Goal: Information Seeking & Learning: Learn about a topic

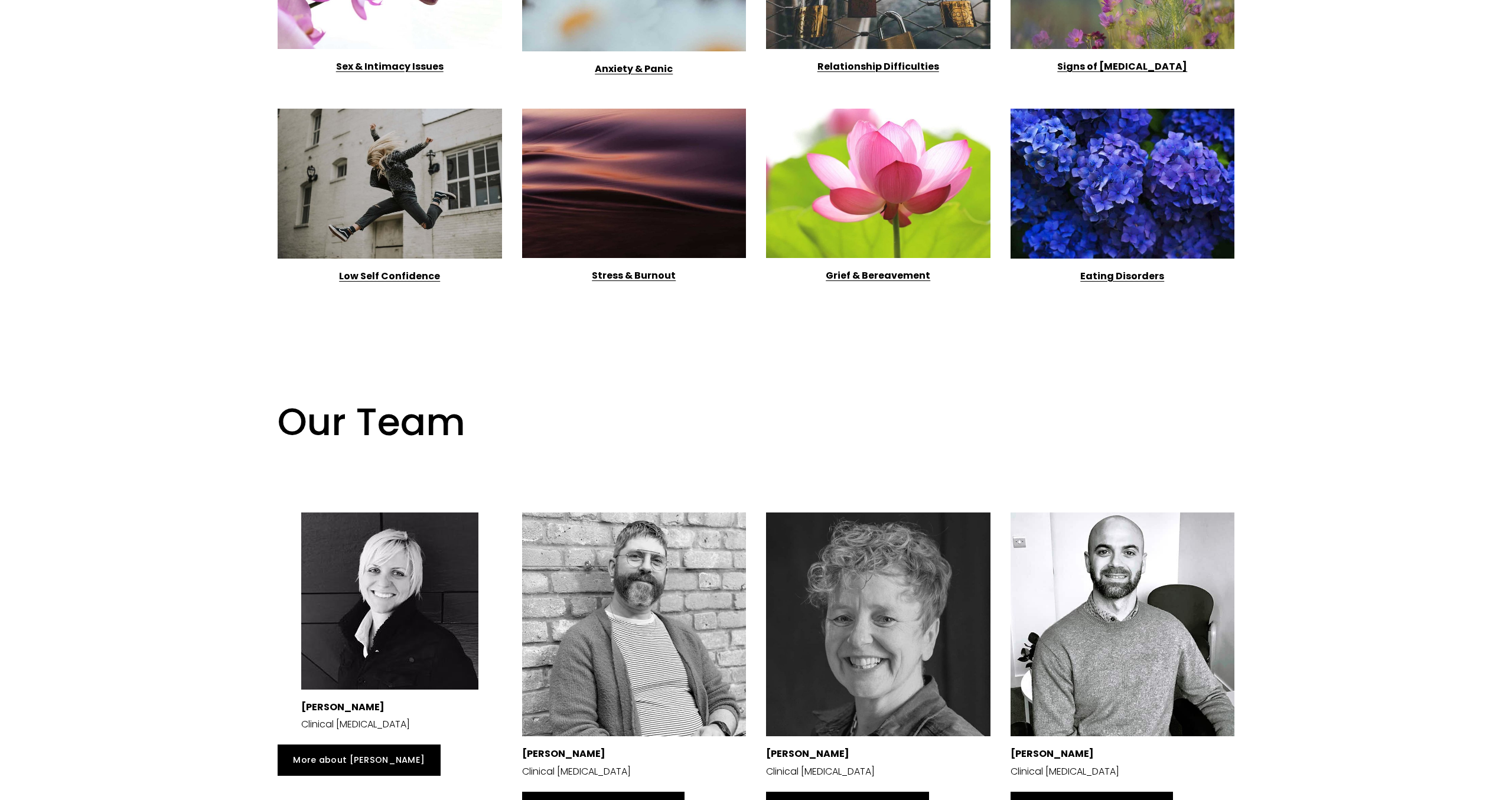
scroll to position [1692, 0]
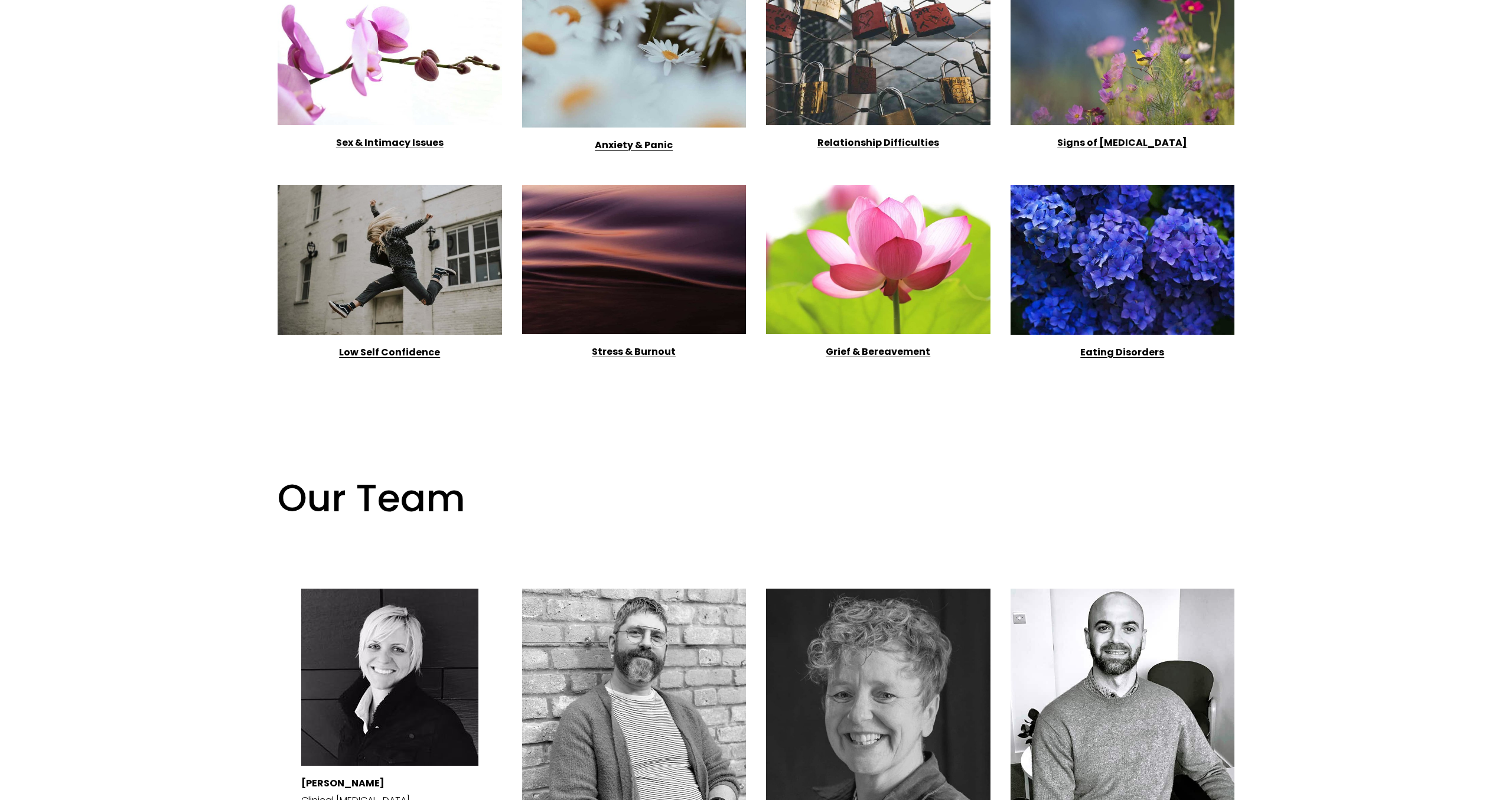
click at [854, 334] on div at bounding box center [878, 259] width 224 height 150
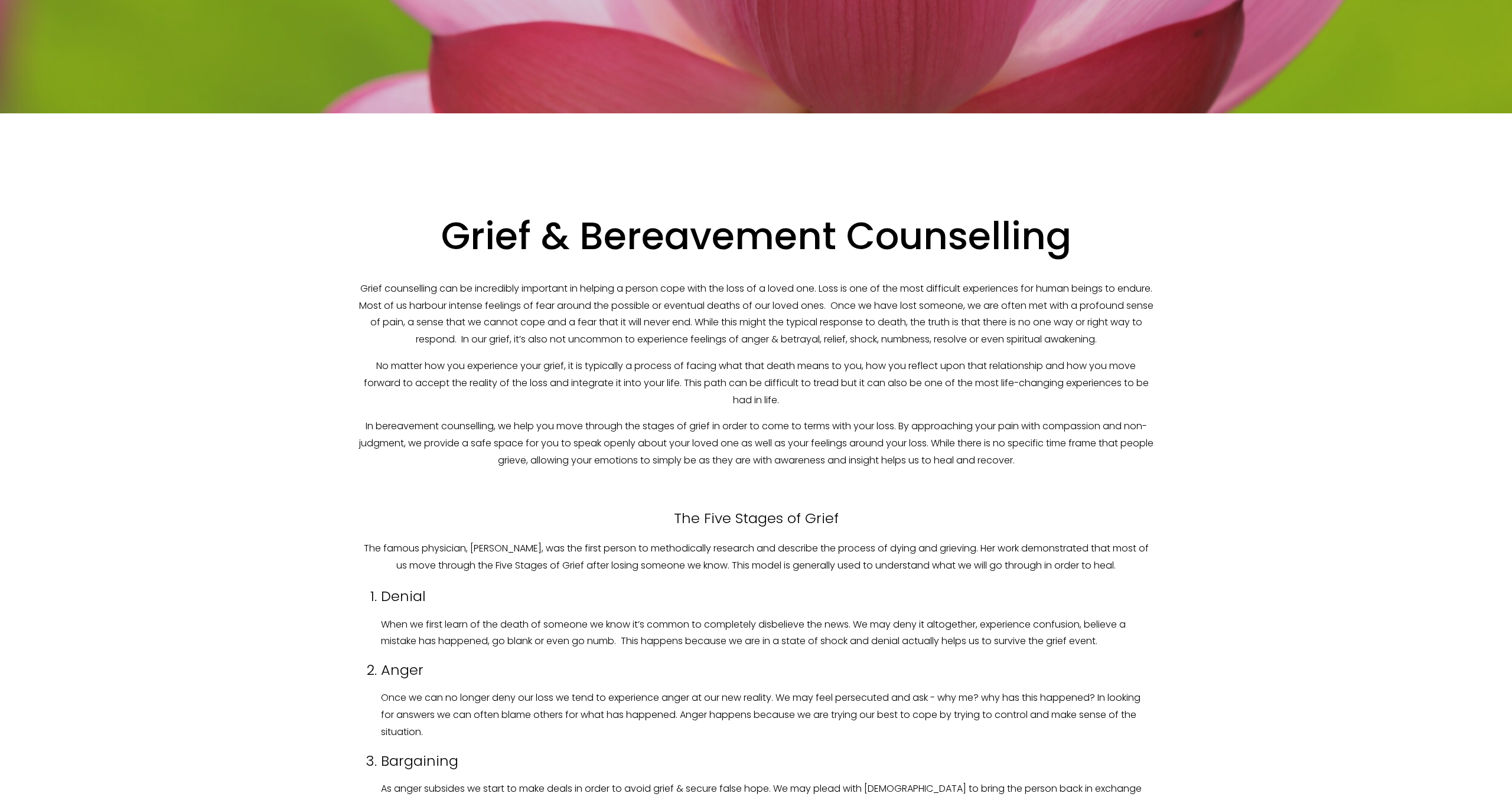
scroll to position [151, 0]
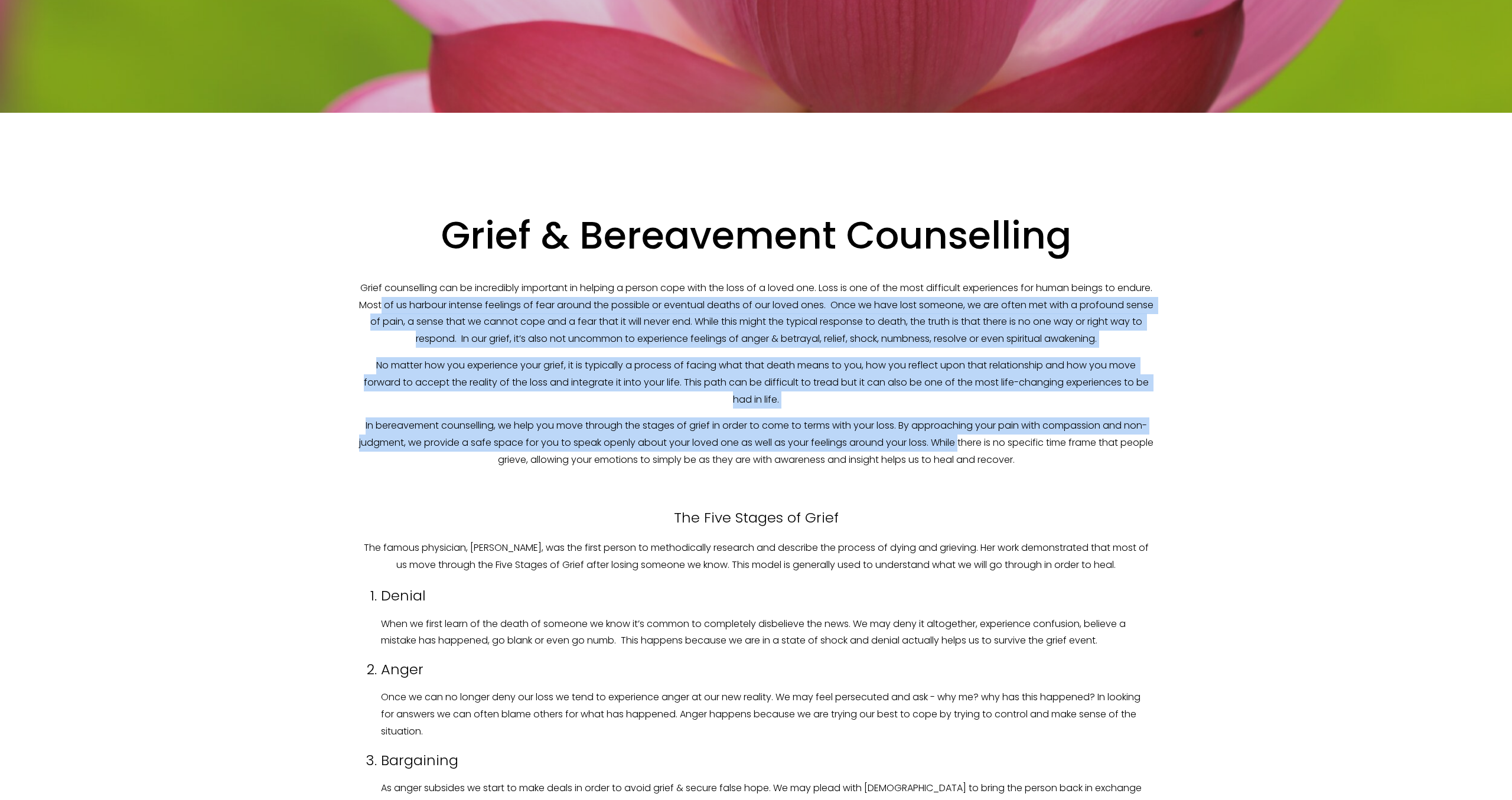
drag, startPoint x: 435, startPoint y: 305, endPoint x: 974, endPoint y: 441, distance: 555.9
click at [974, 441] on div "Grief & Bereavement Counselling Grief counselling can be incredibly important i…" at bounding box center [756, 623] width 797 height 821
click at [972, 441] on p "In bereavement counselling, we help you move through the stages of grief in ord…" at bounding box center [756, 443] width 797 height 51
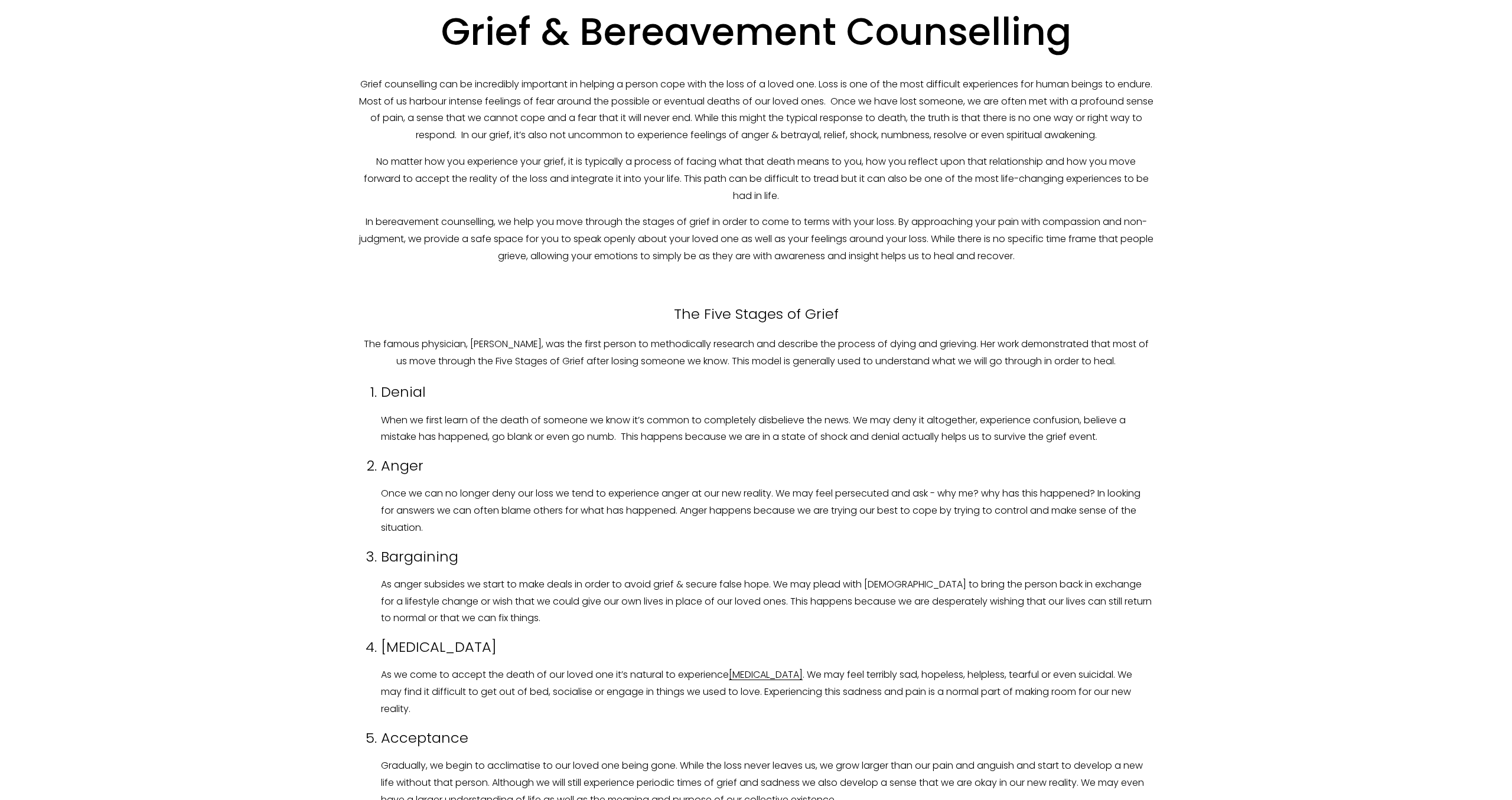
scroll to position [354, 0]
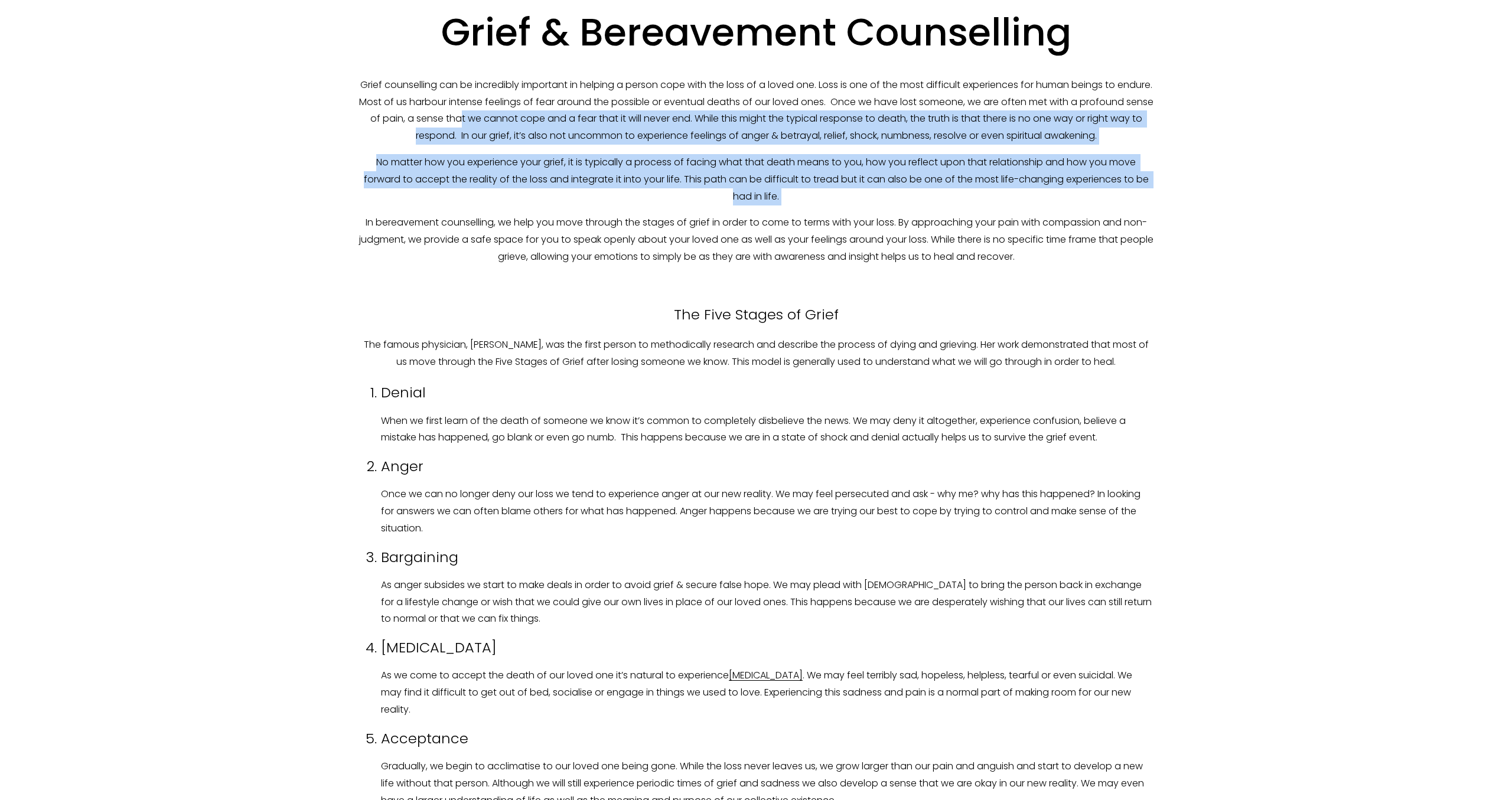
drag, startPoint x: 530, startPoint y: 120, endPoint x: 984, endPoint y: 208, distance: 462.4
click at [984, 208] on div "Grief & Bereavement Counselling Grief counselling can be incredibly important i…" at bounding box center [756, 420] width 797 height 821
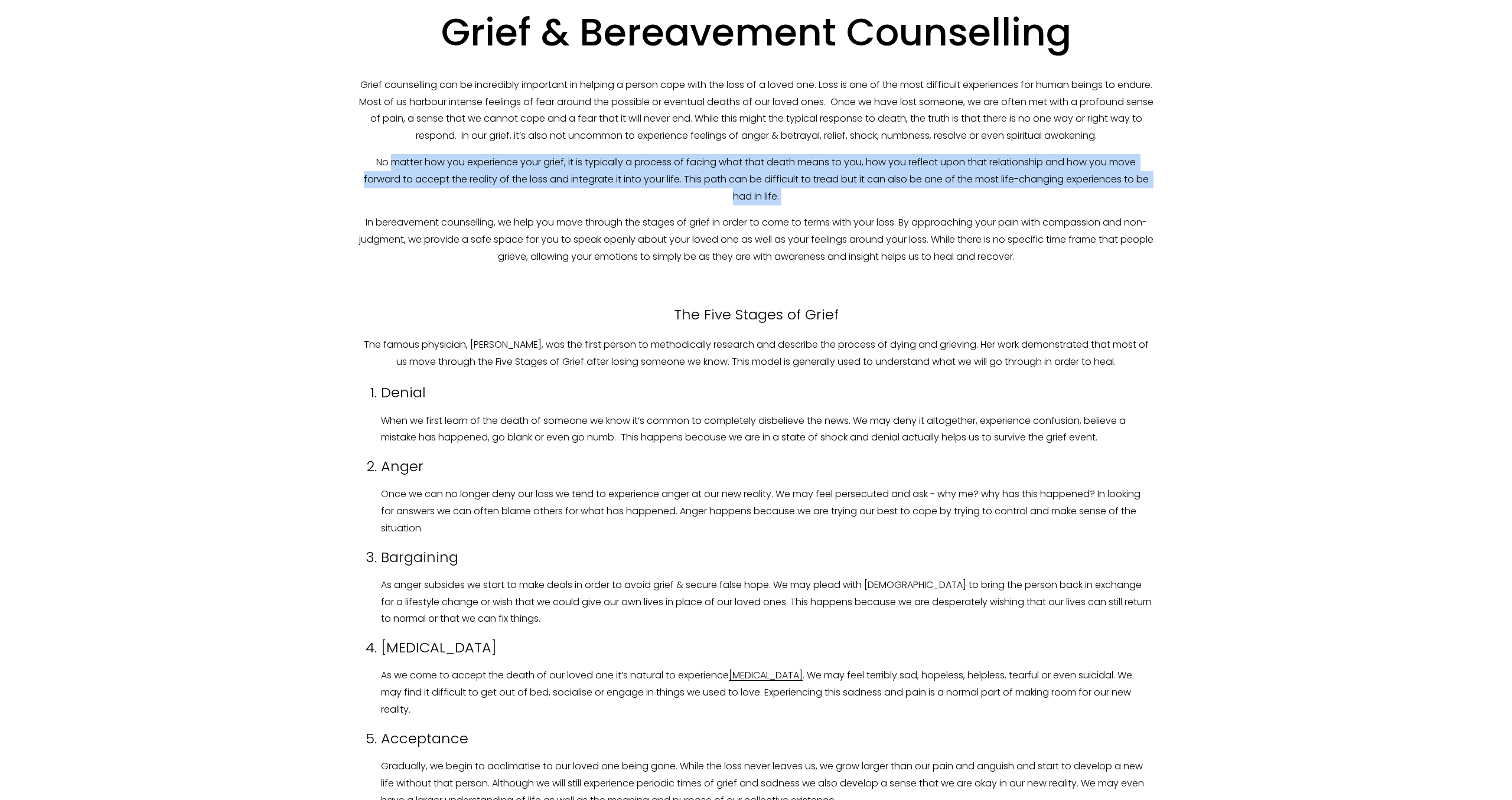
drag, startPoint x: 388, startPoint y: 165, endPoint x: 1180, endPoint y: 208, distance: 793.2
click at [1180, 208] on div "Grief & Bereavement Counselling Grief counselling can be incredibly important i…" at bounding box center [756, 422] width 1154 height 1026
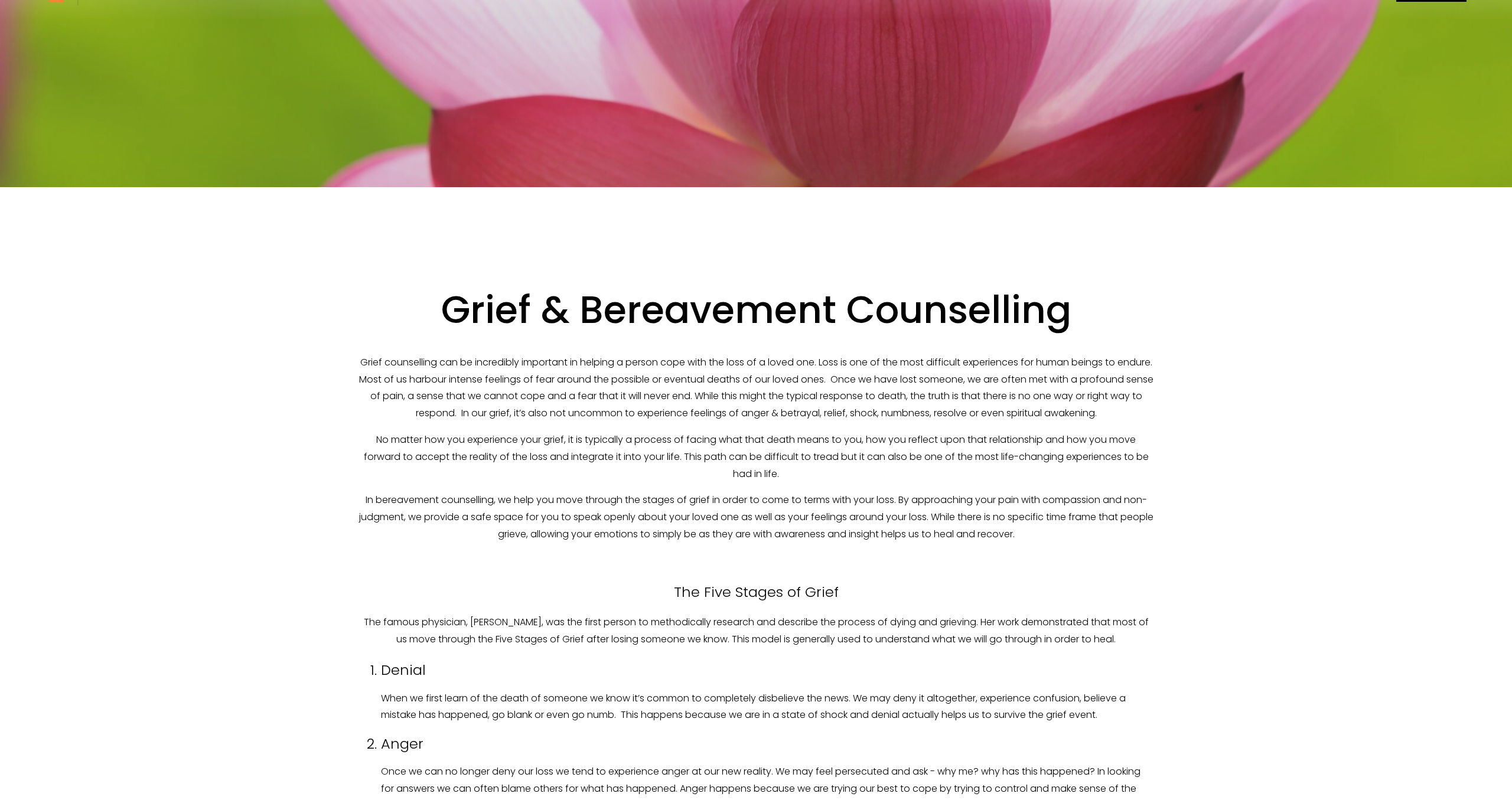
scroll to position [0, 0]
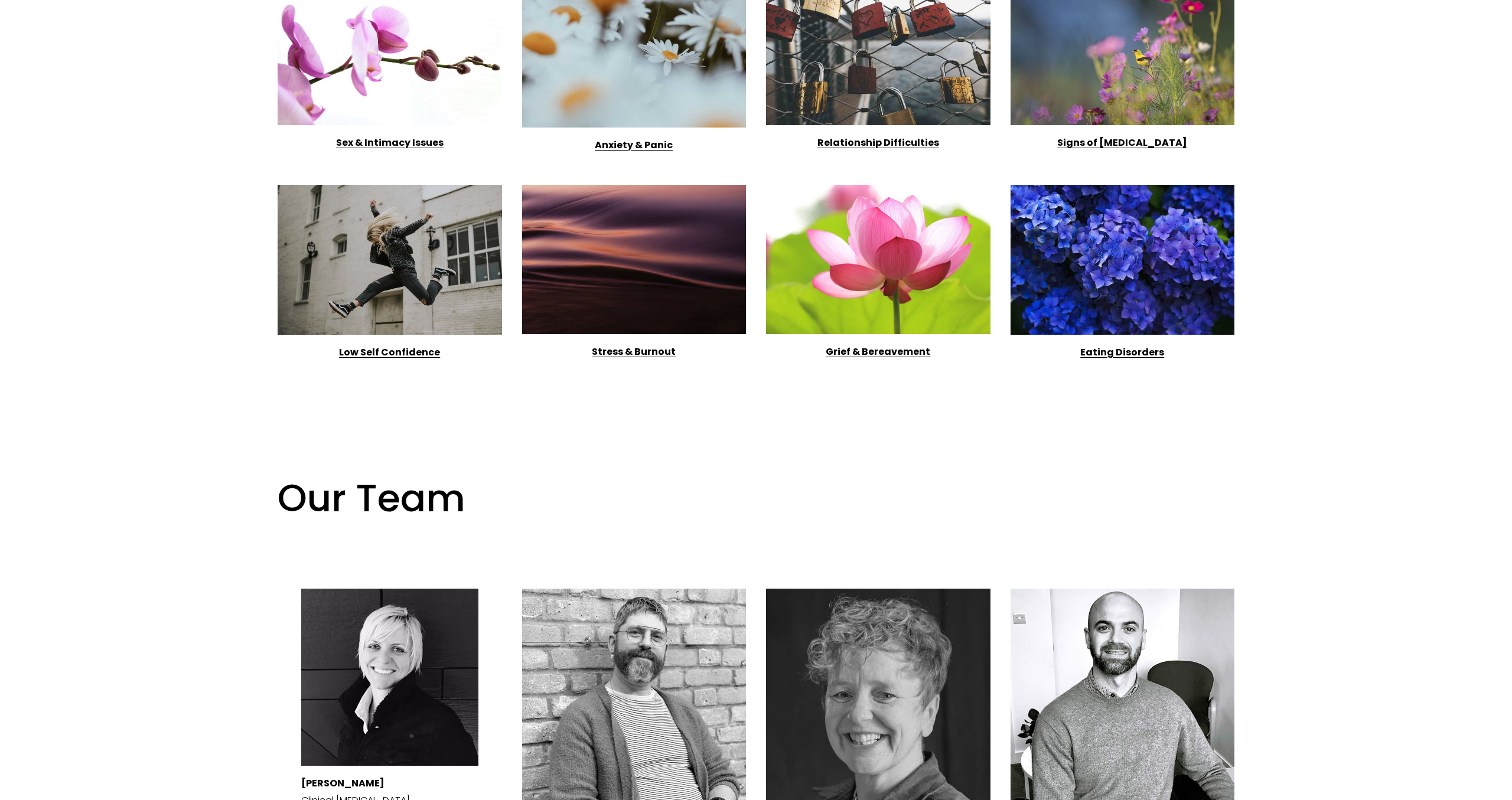
scroll to position [1692, 0]
click at [1111, 82] on div at bounding box center [1122, 51] width 224 height 150
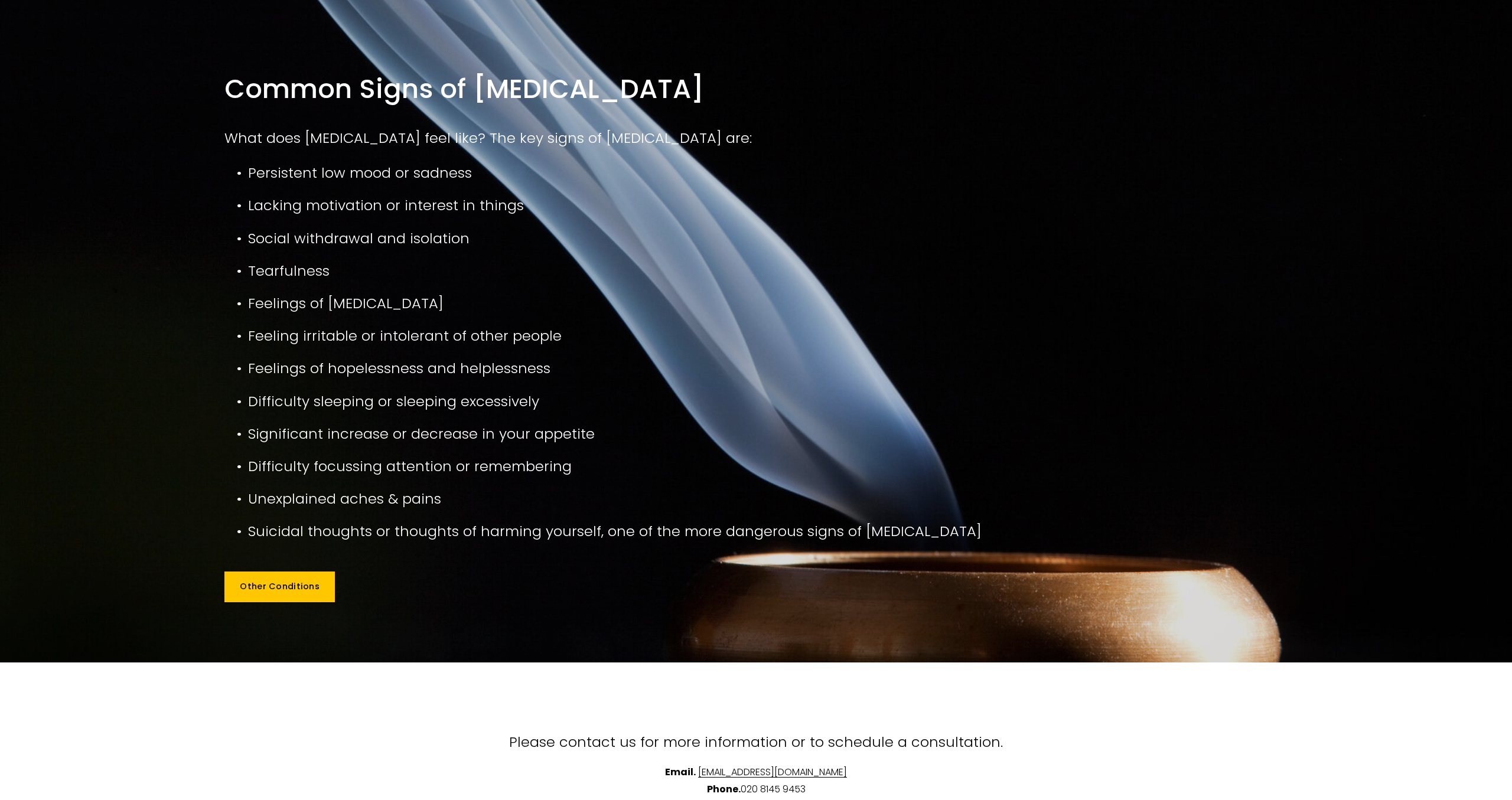
scroll to position [809, 0]
